Goal: Task Accomplishment & Management: Use online tool/utility

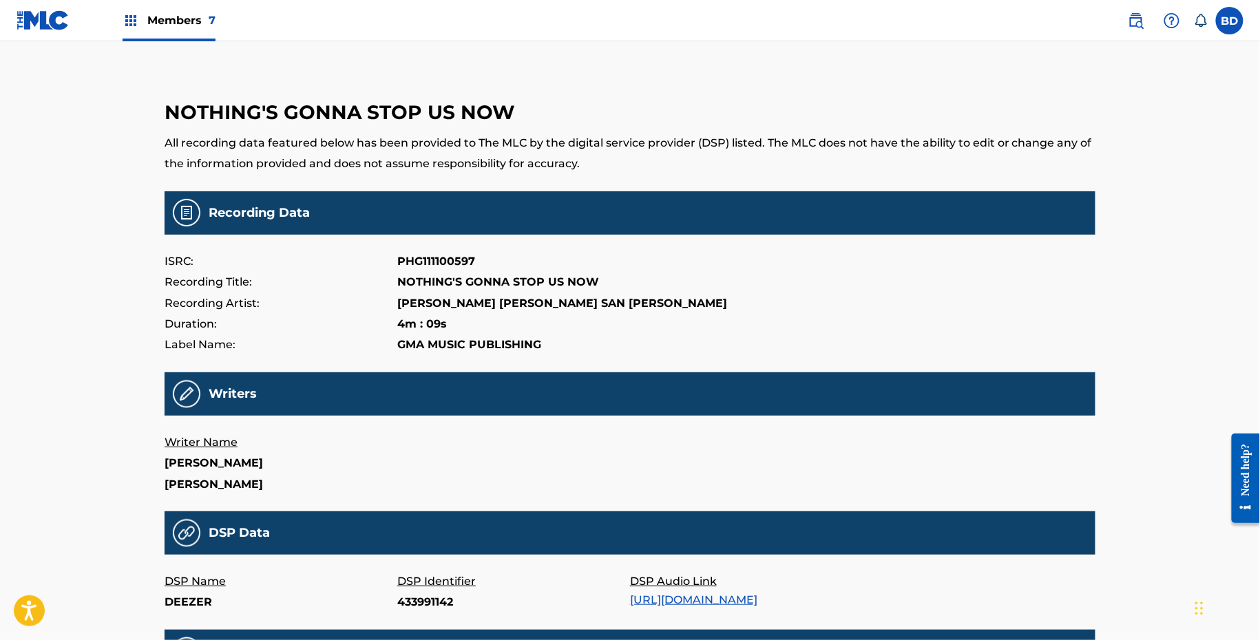
click at [416, 602] on p "433991142" at bounding box center [513, 602] width 233 height 21
copy p "433991142"
